Goal: Check status: Check status

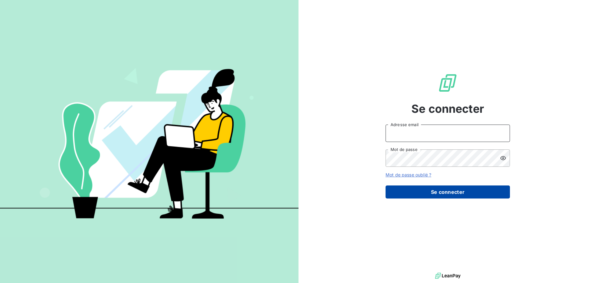
type input "[EMAIL_ADDRESS][DOMAIN_NAME]"
click at [443, 192] on button "Se connecter" at bounding box center [448, 192] width 124 height 13
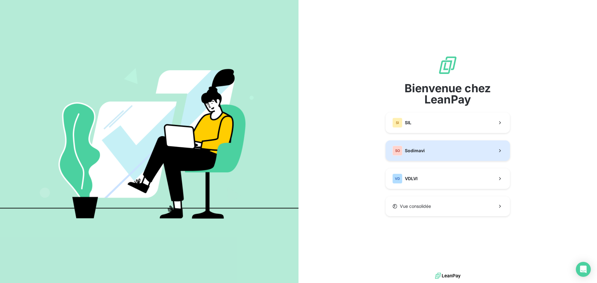
click at [408, 151] on span "Sodimavi" at bounding box center [415, 151] width 20 height 6
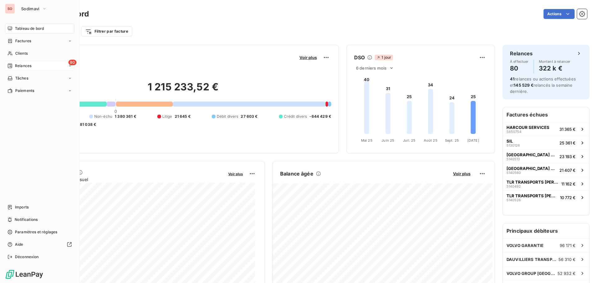
click at [36, 65] on div "80 Relances" at bounding box center [39, 66] width 69 height 10
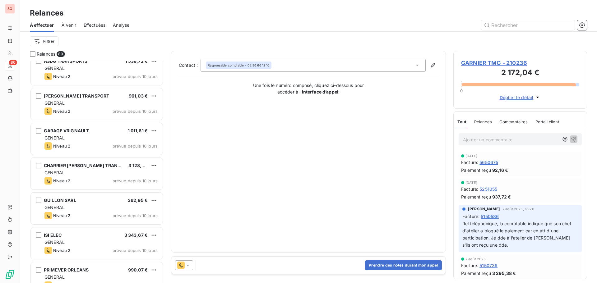
scroll to position [778, 0]
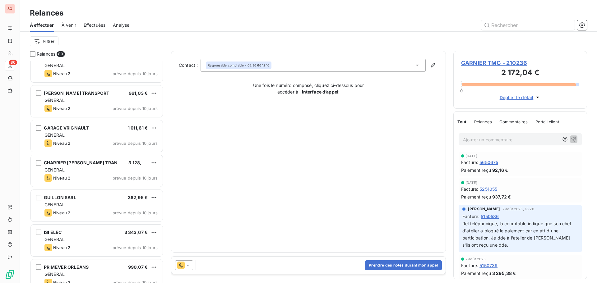
click at [94, 25] on span "Effectuées" at bounding box center [95, 25] width 22 height 6
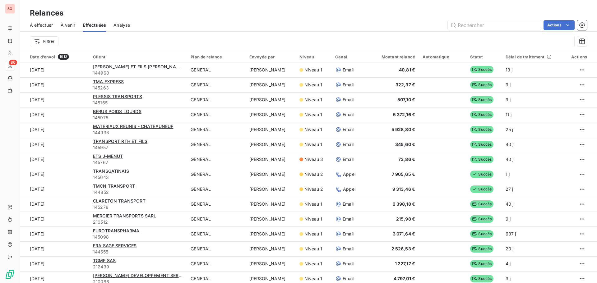
click at [49, 24] on span "À effectuer" at bounding box center [41, 25] width 23 height 6
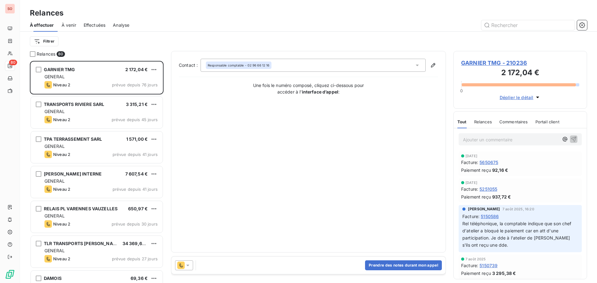
scroll to position [218, 129]
